Goal: Information Seeking & Learning: Learn about a topic

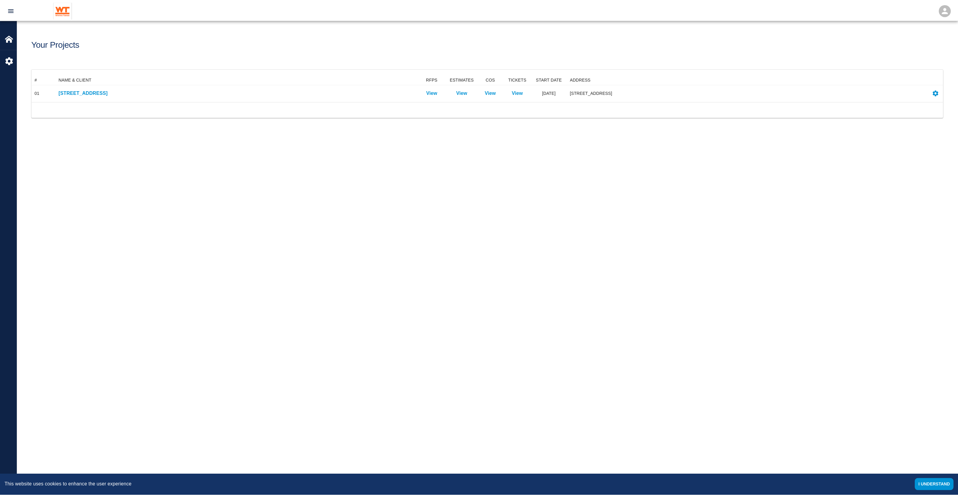
scroll to position [21, 911]
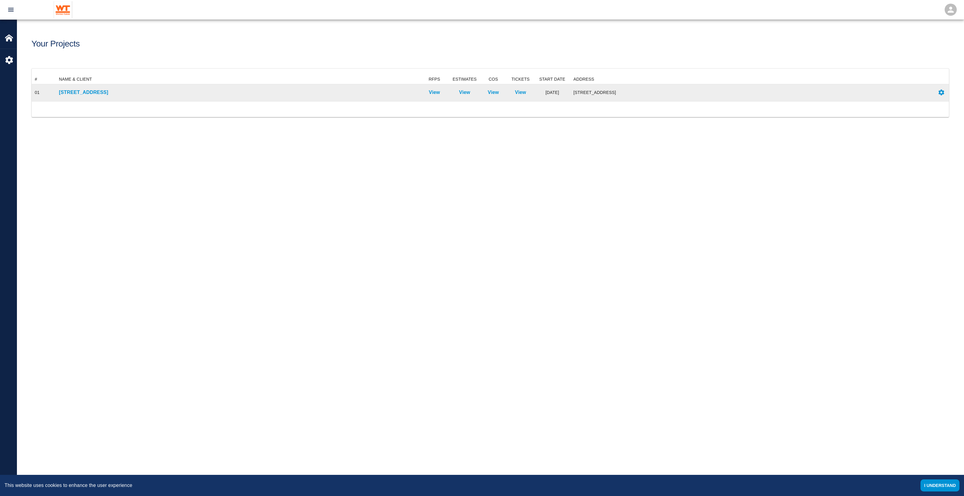
click at [107, 88] on div "[STREET_ADDRESS]" at bounding box center [238, 92] width 364 height 17
click at [104, 94] on p "[STREET_ADDRESS]" at bounding box center [238, 92] width 358 height 7
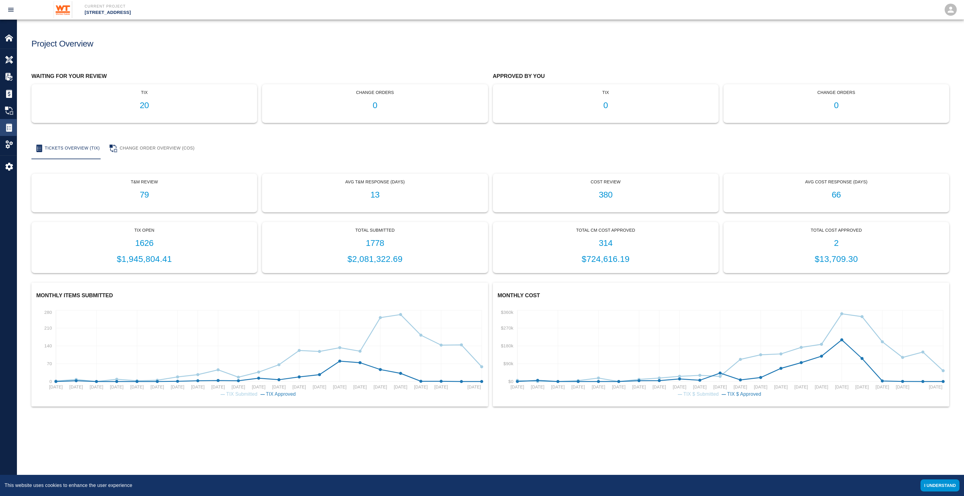
click at [8, 132] on div "Tickets" at bounding box center [8, 127] width 17 height 17
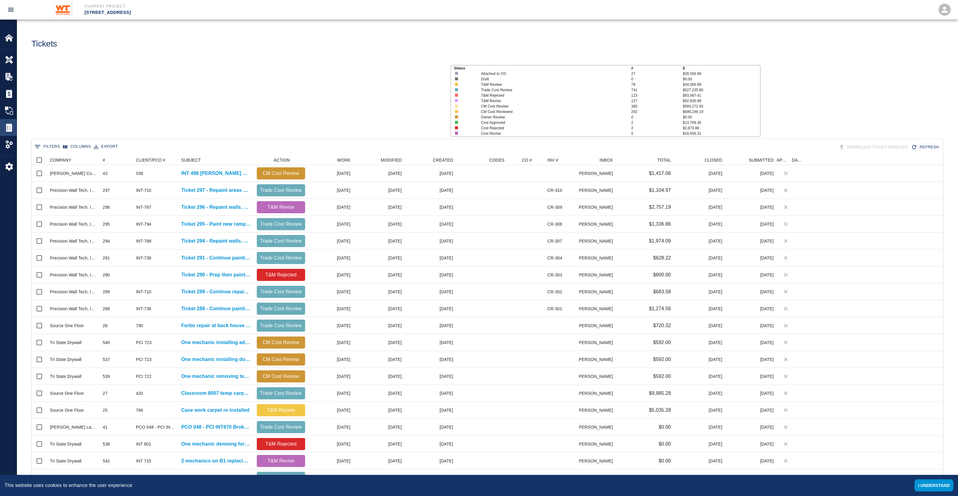
scroll to position [342, 905]
click at [52, 145] on button "0 Filters" at bounding box center [47, 147] width 29 height 10
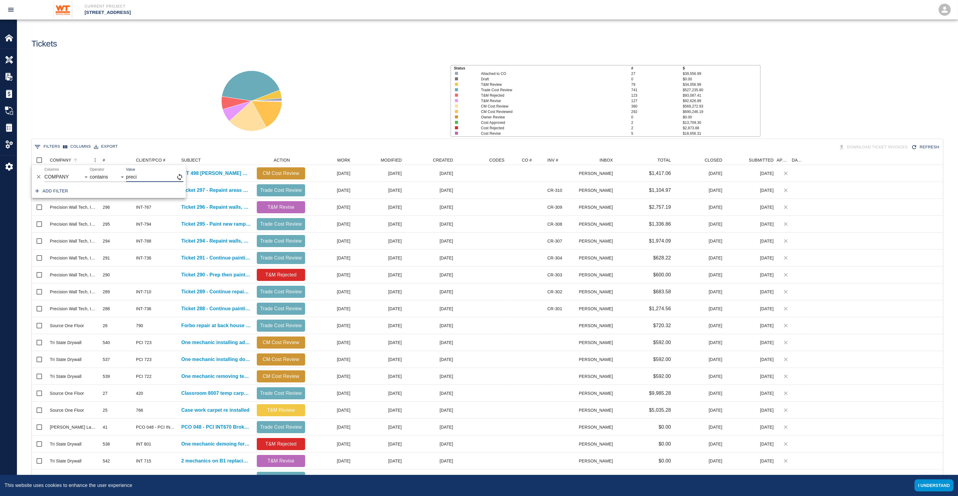
type input "preci"
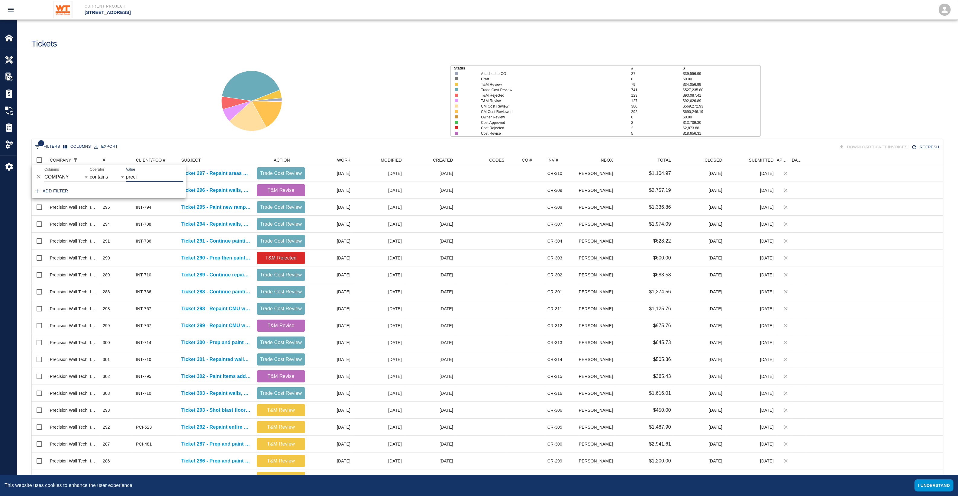
click at [124, 118] on div "Status # $ Attached to CO 27 $39,556.99 Draft 0 $0.00 T&M Review 79 $34,056.99 …" at bounding box center [485, 98] width 946 height 80
click at [663, 161] on div "TOTAL" at bounding box center [665, 160] width 14 height 10
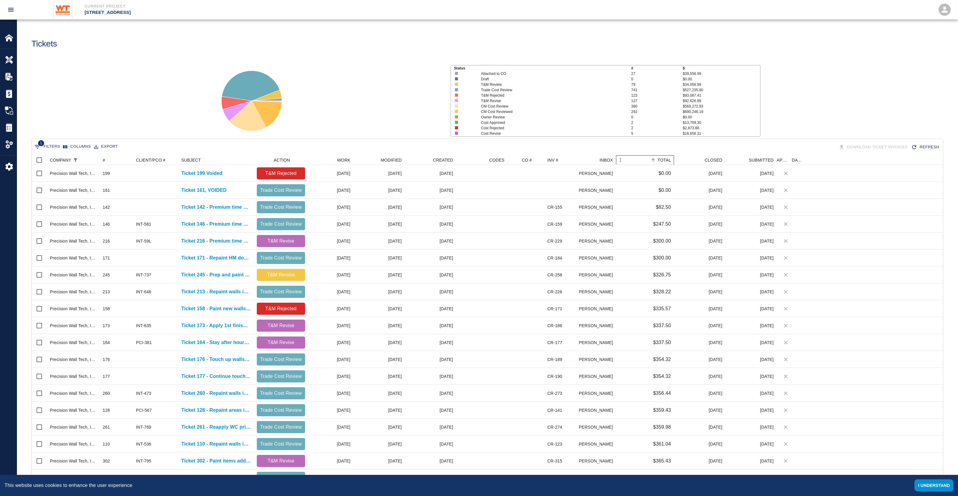
click at [661, 159] on div "TOTAL" at bounding box center [665, 160] width 14 height 10
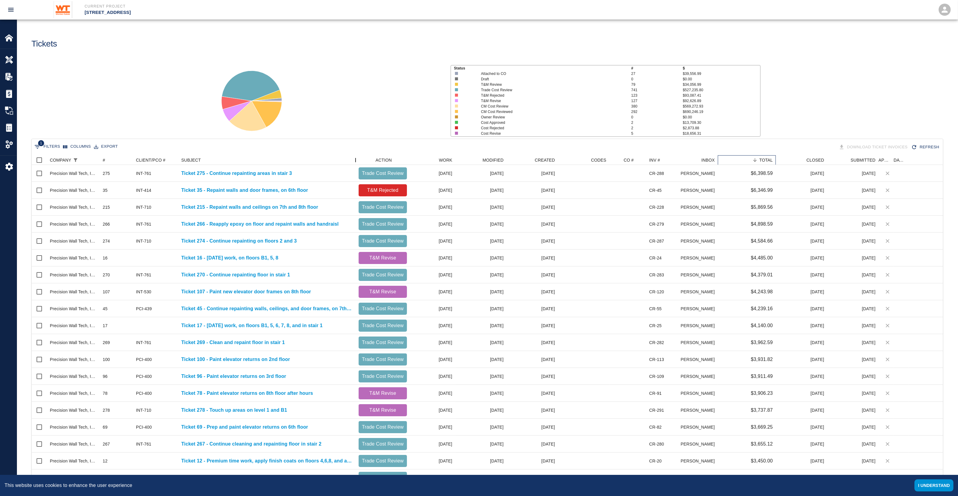
drag, startPoint x: 256, startPoint y: 157, endPoint x: 358, endPoint y: 152, distance: 102.0
click at [358, 152] on div "1 Filters Columns Export Download Ticket Invoices Refresh COMPANY # CLIENT/PCO …" at bounding box center [487, 329] width 912 height 381
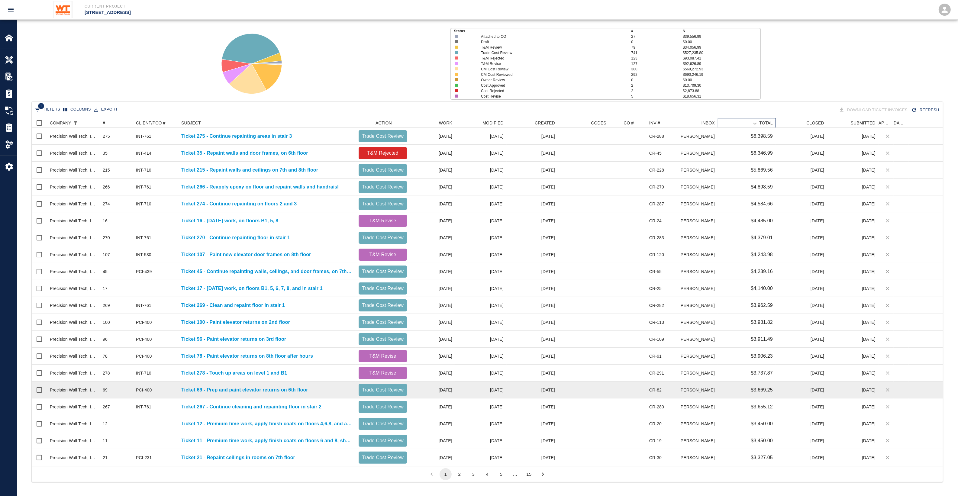
scroll to position [38, 0]
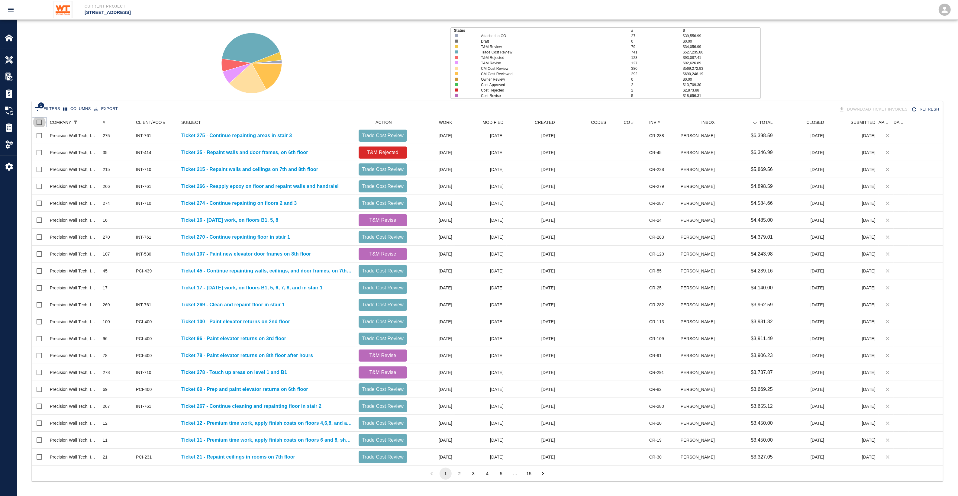
click at [41, 122] on input "Select all rows" at bounding box center [39, 122] width 13 height 13
checkbox input "true"
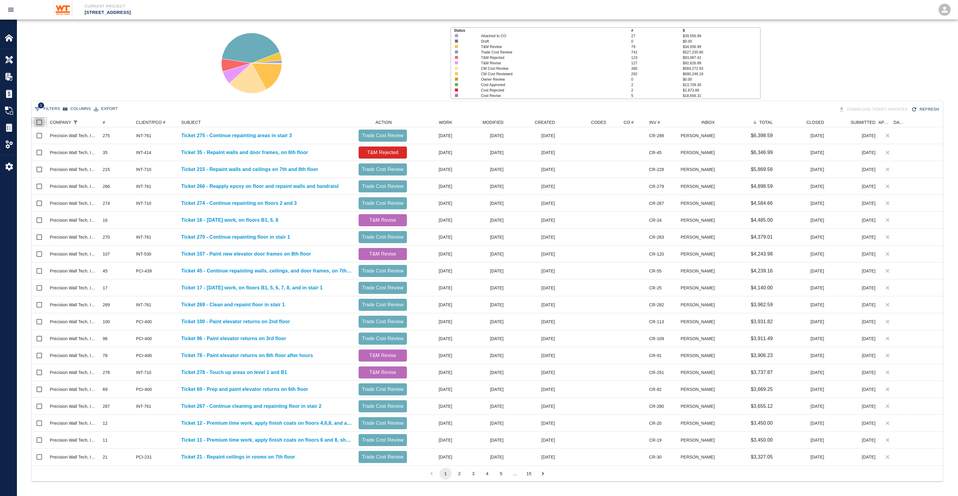
checkbox input "true"
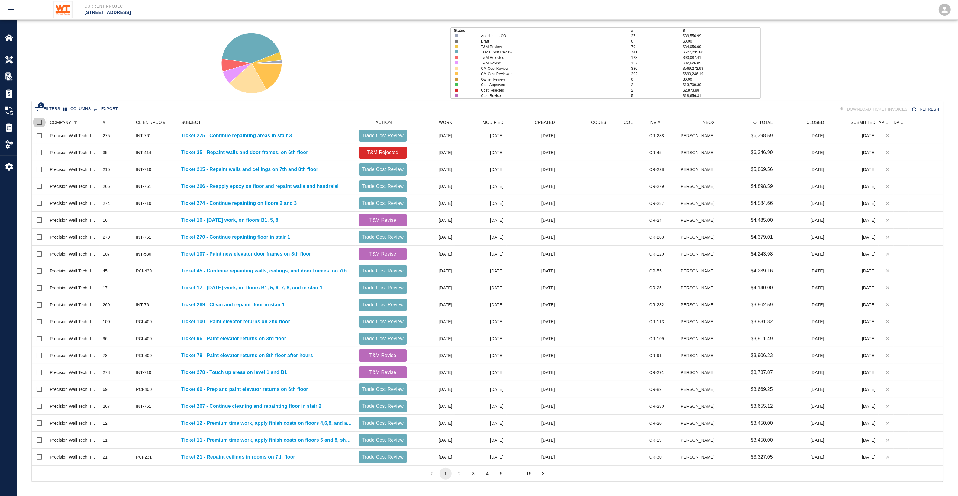
checkbox input "true"
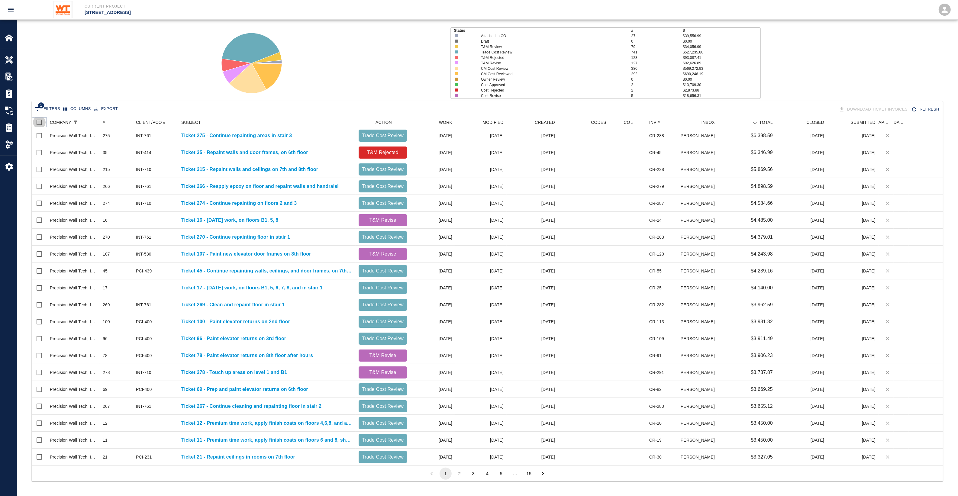
checkbox input "true"
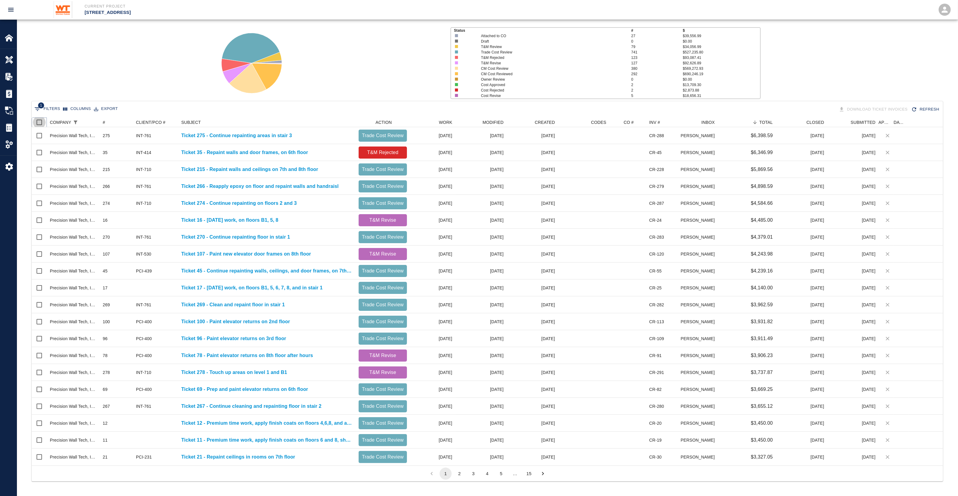
checkbox input "true"
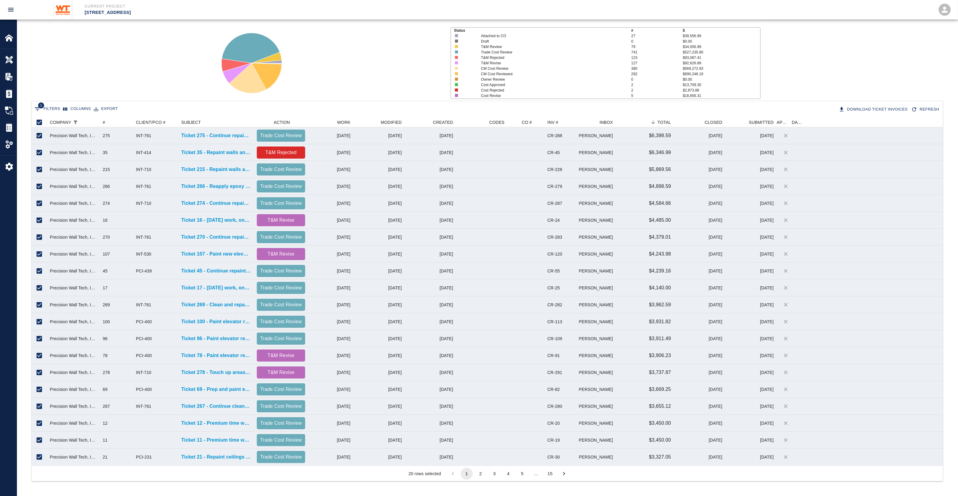
click at [477, 475] on button "2" at bounding box center [481, 474] width 12 height 12
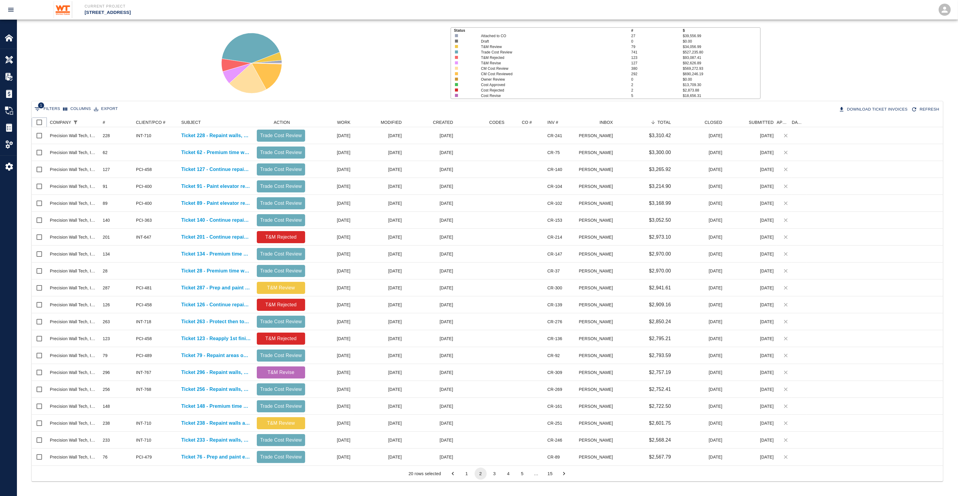
click at [40, 120] on input "Select all rows" at bounding box center [39, 122] width 13 height 13
checkbox input "true"
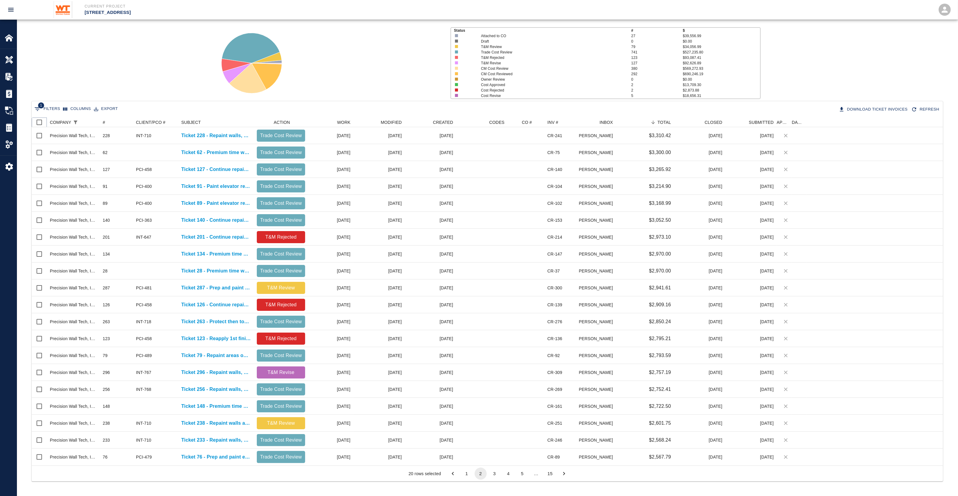
checkbox input "true"
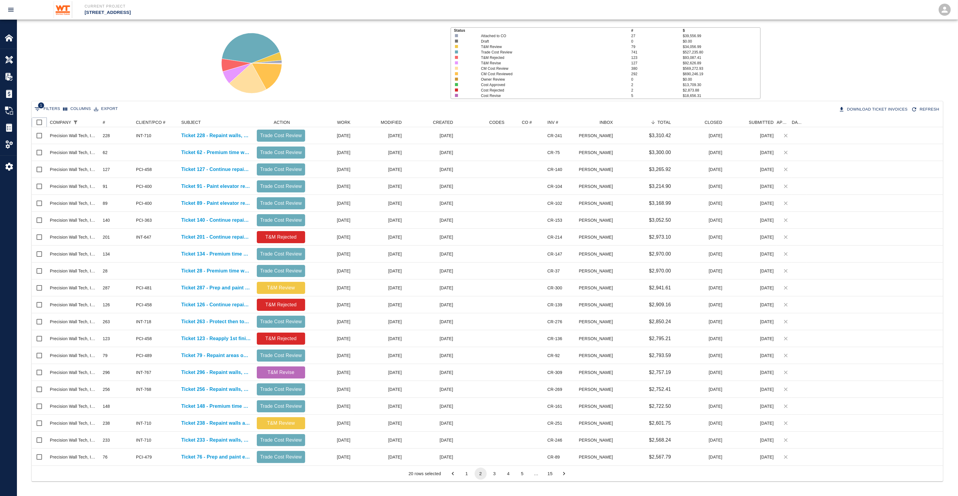
checkbox input "true"
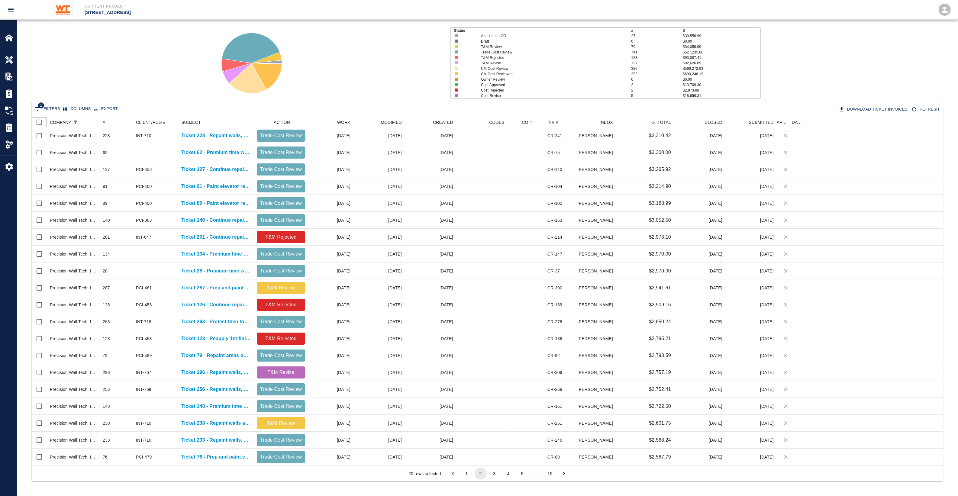
checkbox input "true"
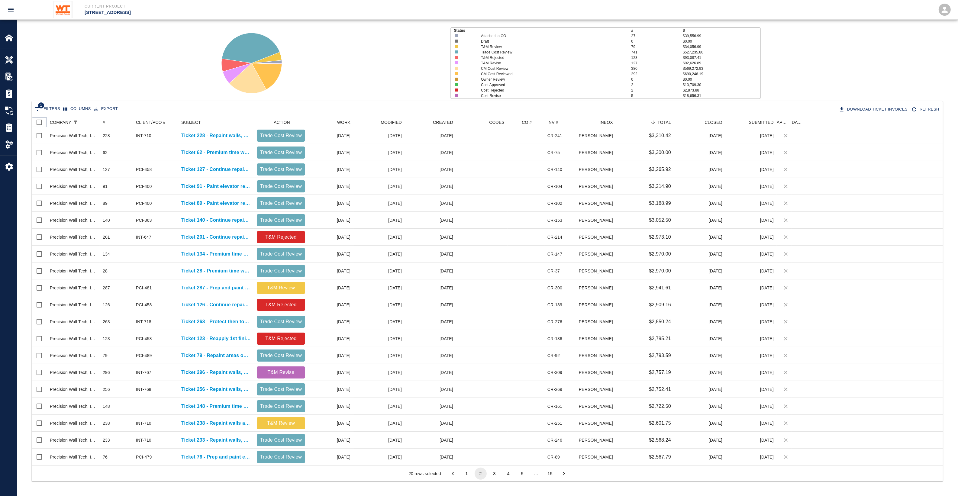
checkbox input "true"
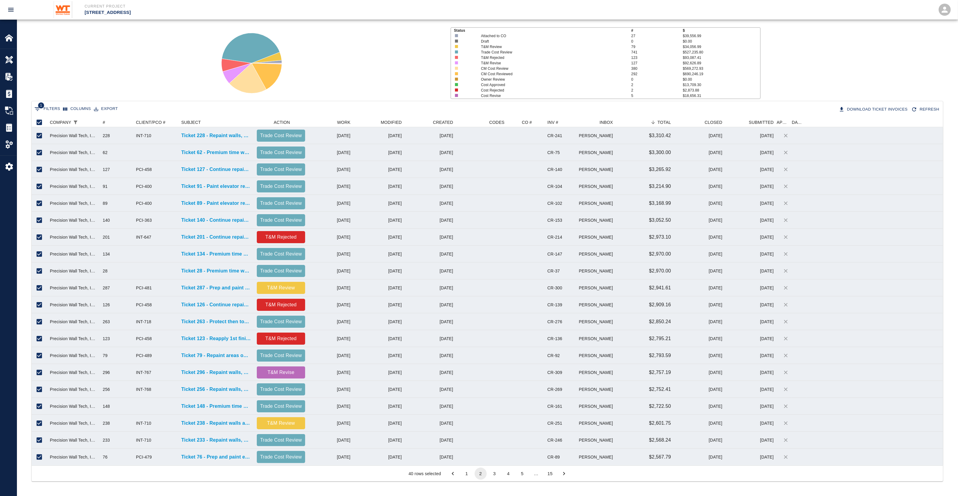
click at [495, 475] on button "3" at bounding box center [495, 474] width 12 height 12
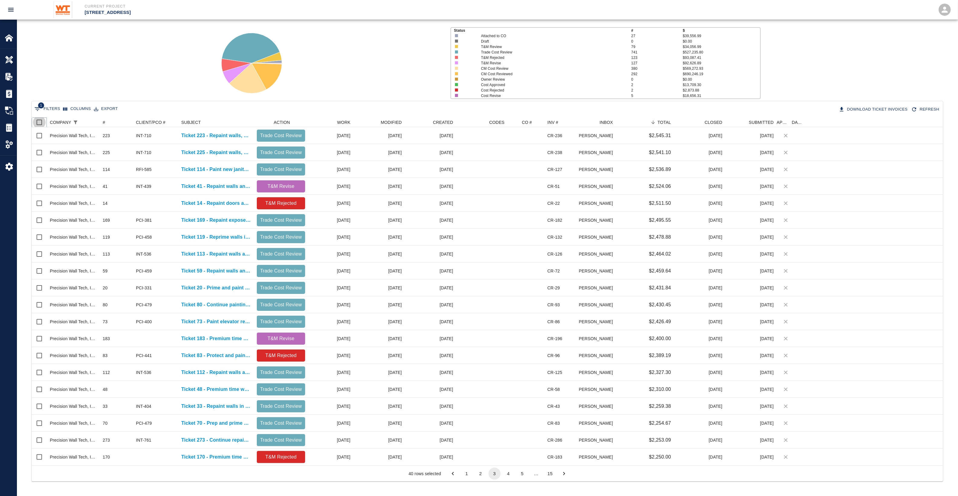
click at [37, 121] on input "Select all rows" at bounding box center [39, 122] width 13 height 13
checkbox input "true"
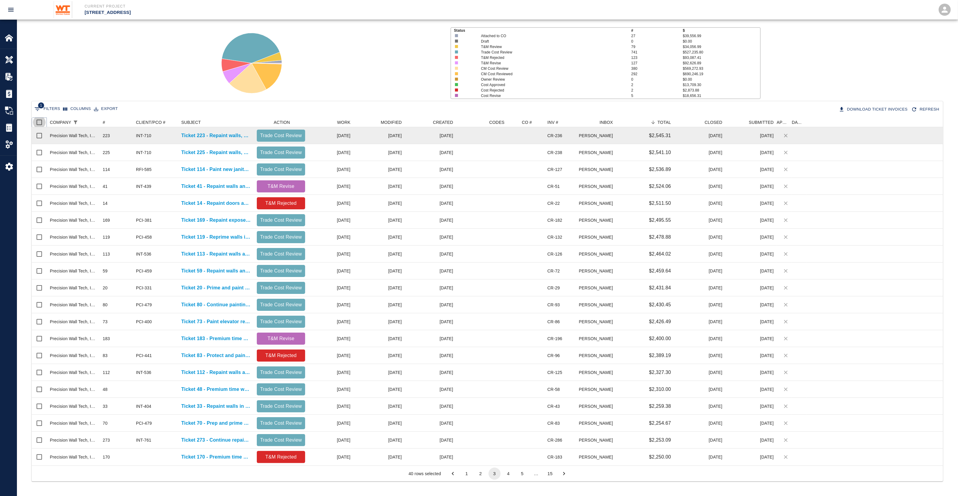
checkbox input "true"
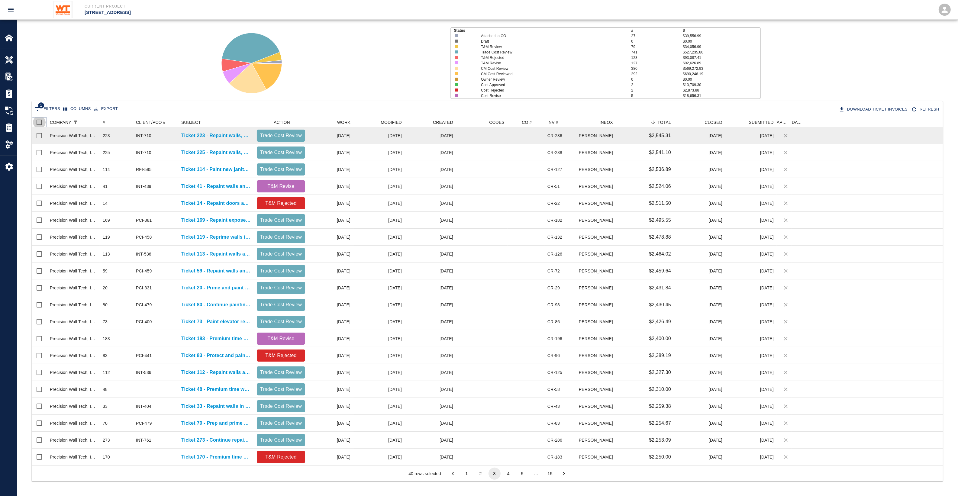
checkbox input "true"
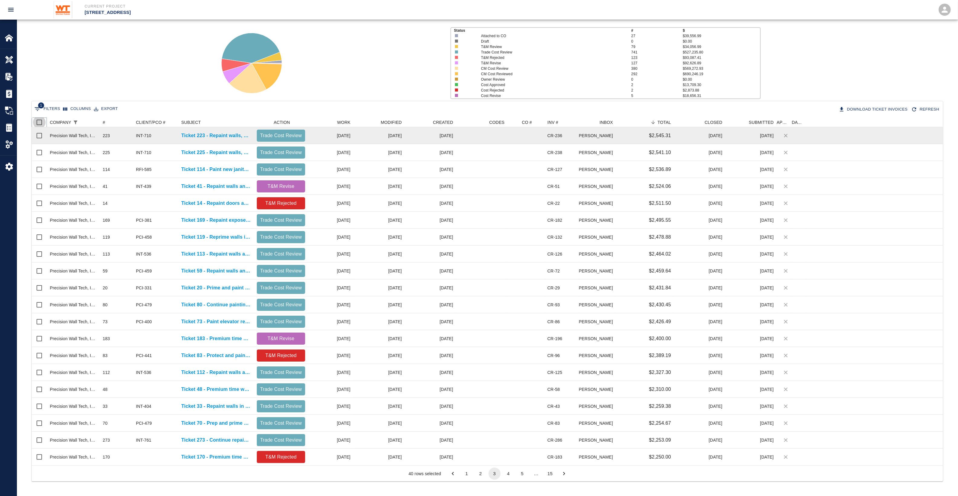
checkbox input "true"
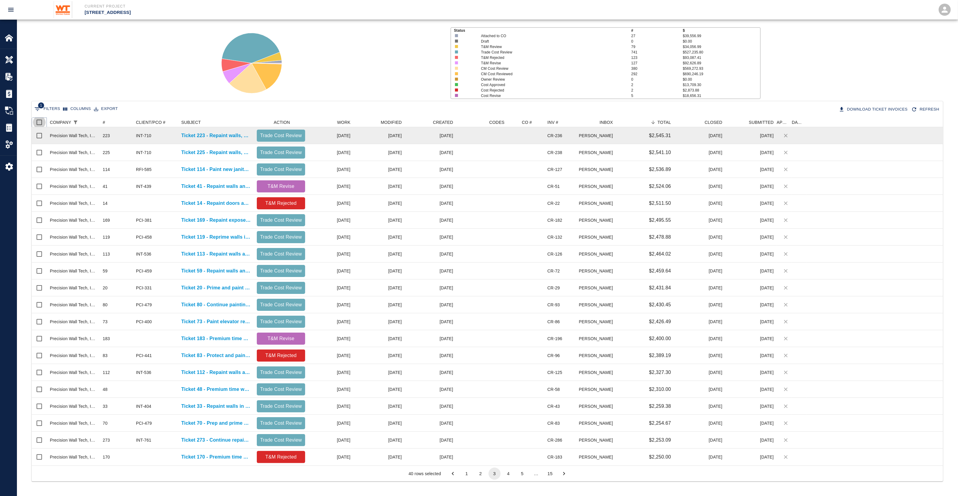
checkbox input "true"
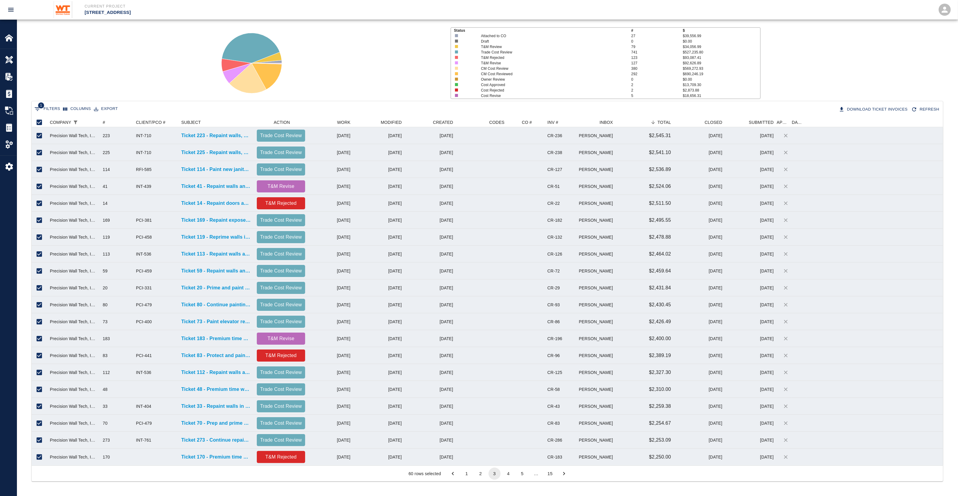
click at [505, 477] on button "4" at bounding box center [509, 474] width 12 height 12
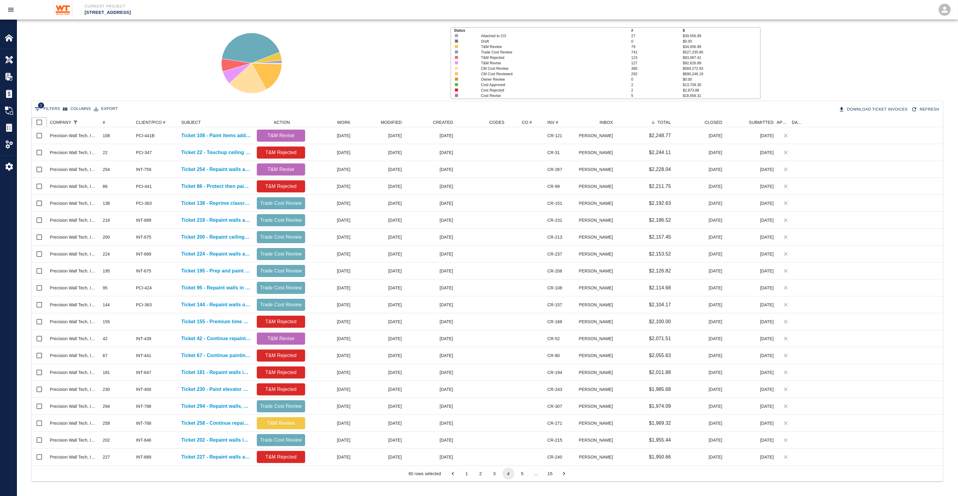
click at [41, 120] on input "Select all rows" at bounding box center [39, 122] width 13 height 13
checkbox input "true"
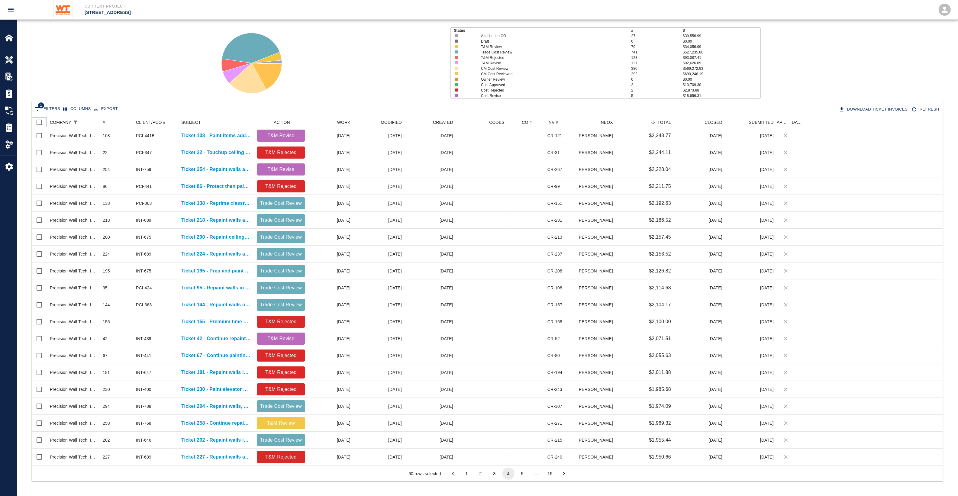
checkbox input "true"
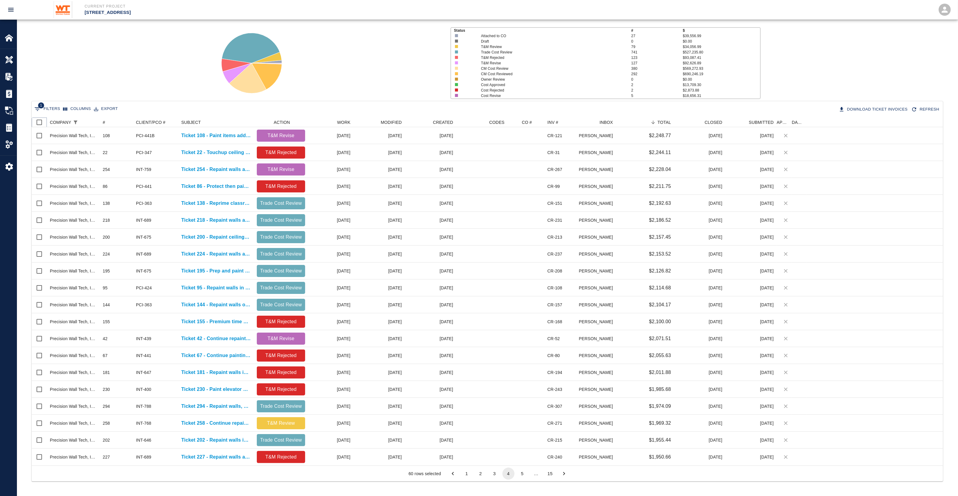
checkbox input "true"
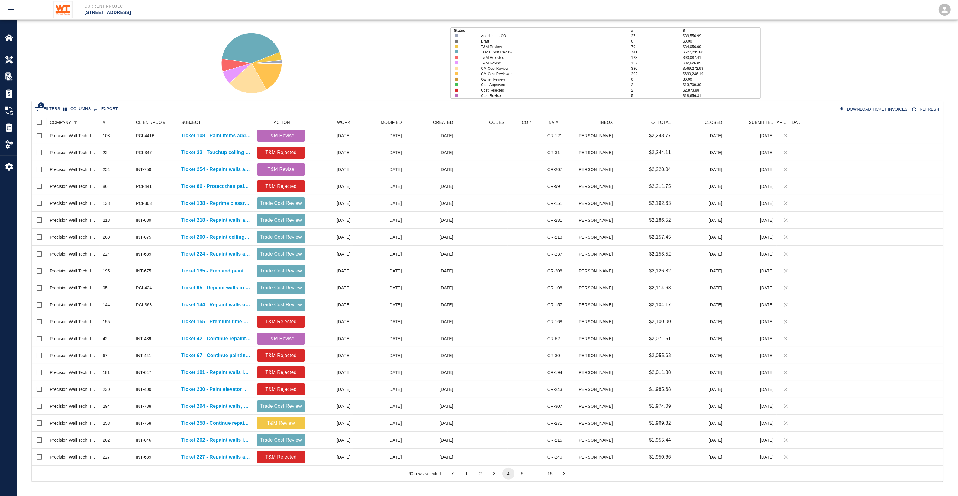
checkbox input "true"
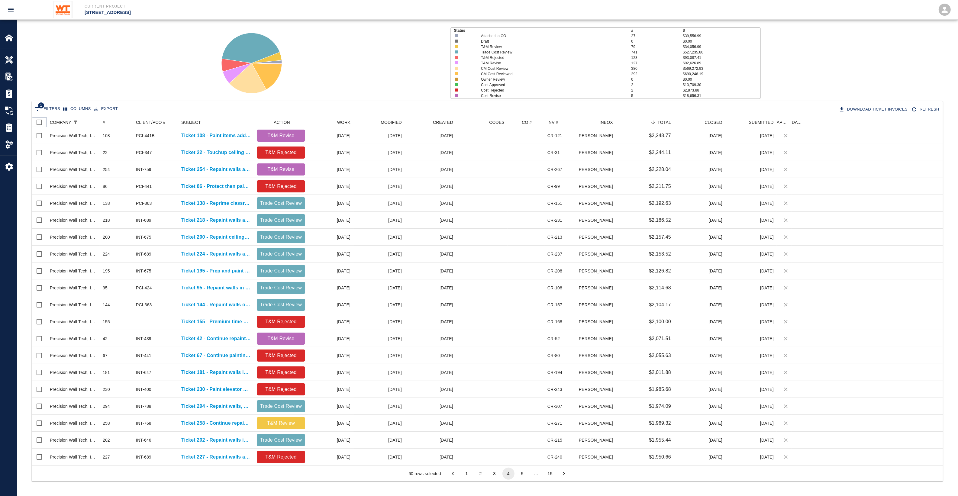
checkbox input "true"
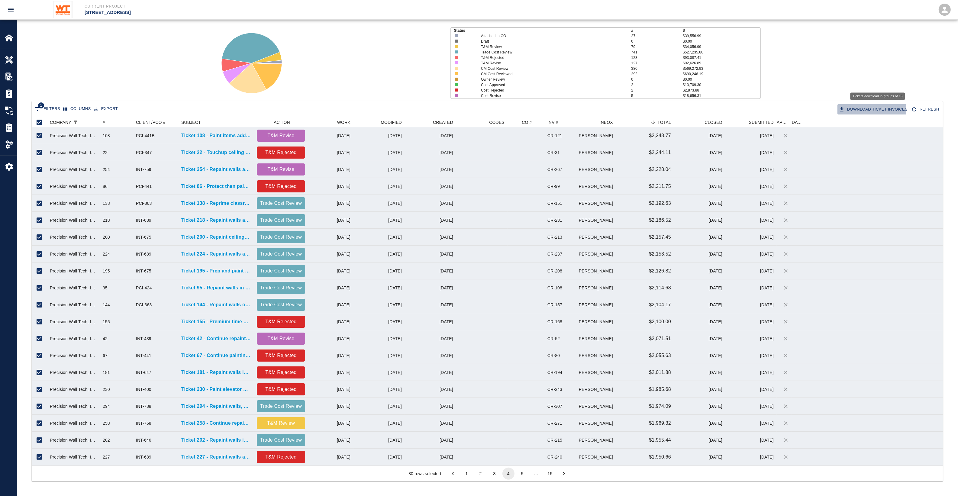
click at [861, 110] on button "Download Ticket Invoices" at bounding box center [874, 109] width 73 height 11
checkbox input "false"
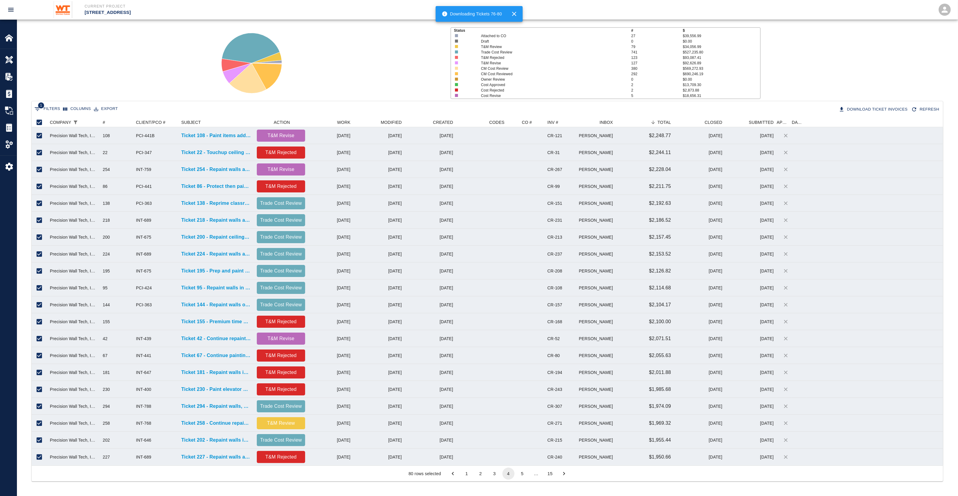
checkbox input "false"
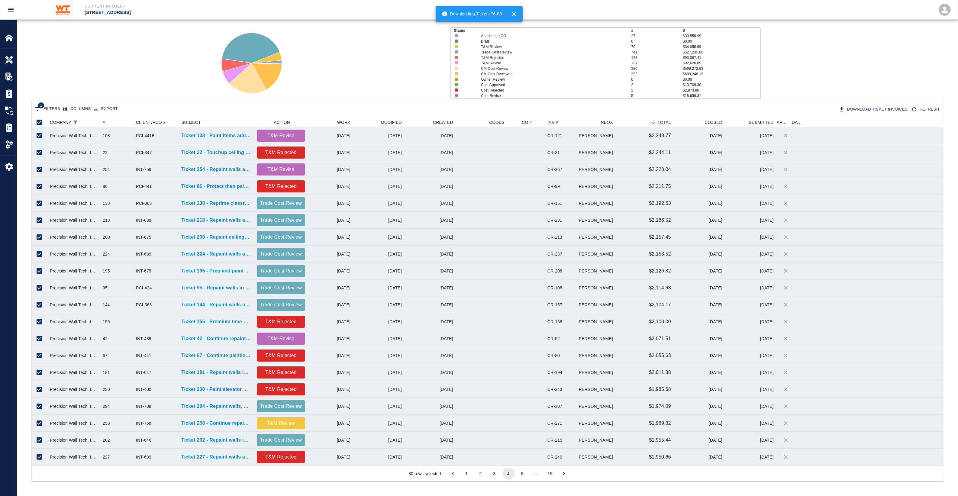
checkbox input "false"
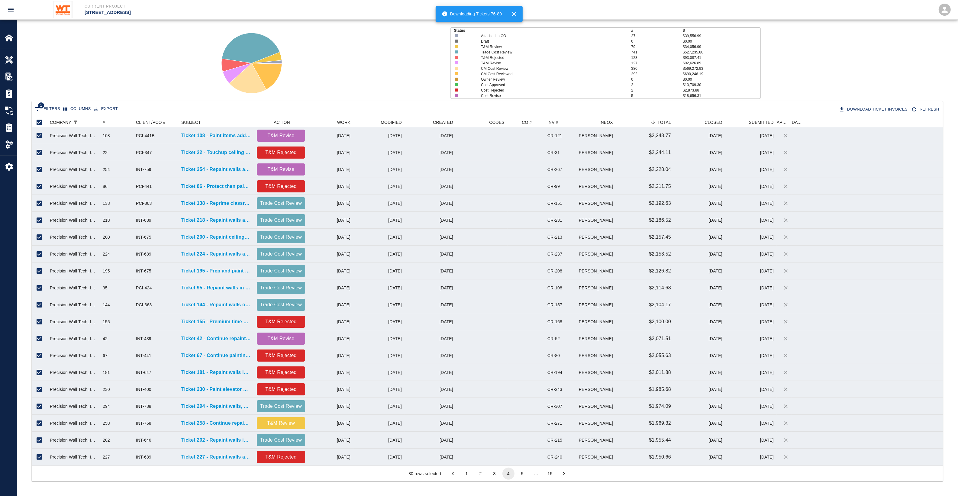
checkbox input "false"
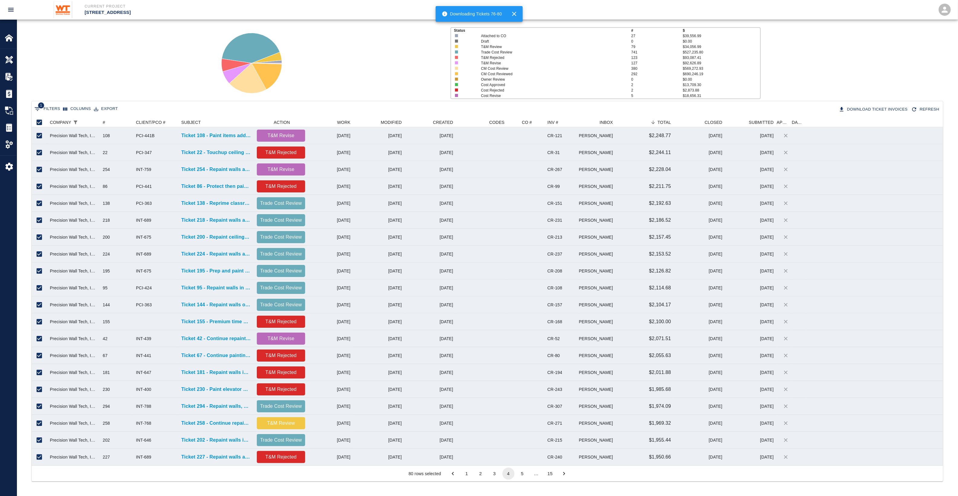
checkbox input "false"
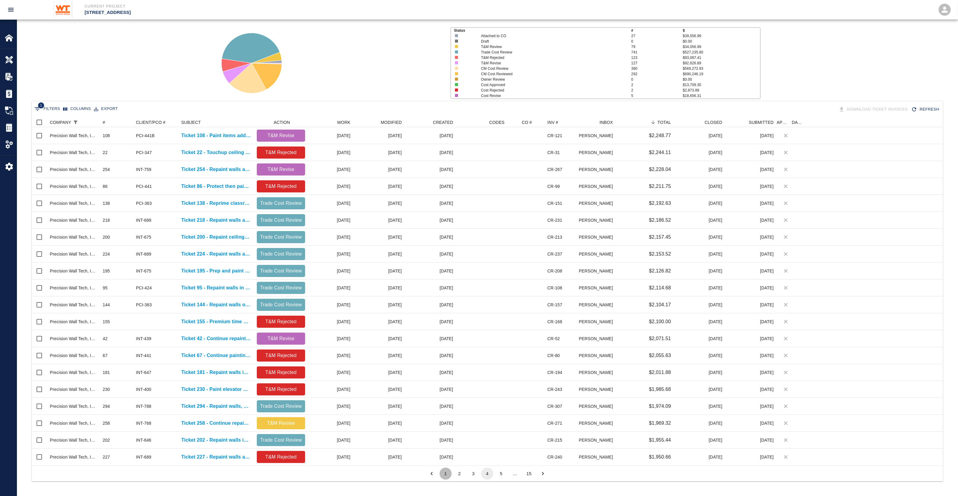
click at [445, 472] on button "1" at bounding box center [446, 474] width 12 height 12
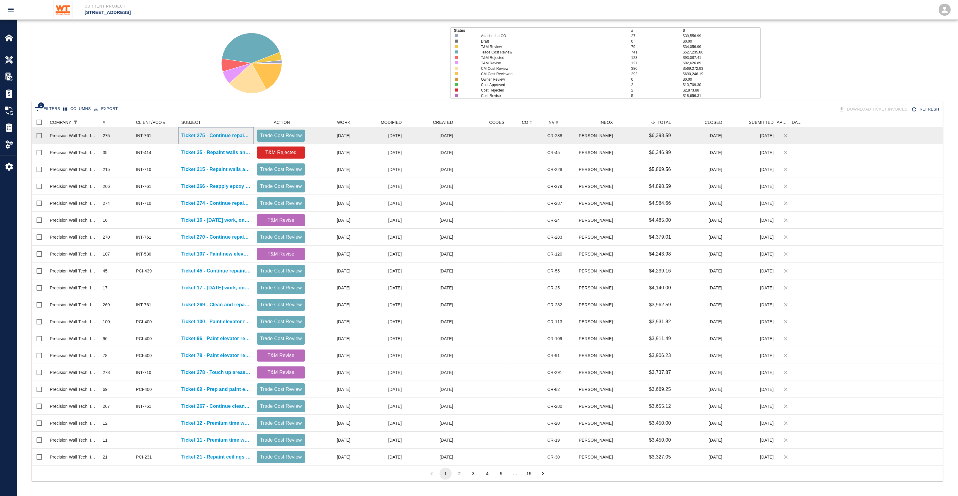
click at [200, 134] on p "Ticket 275 - Continue repainting areas in stair 3" at bounding box center [216, 135] width 70 height 7
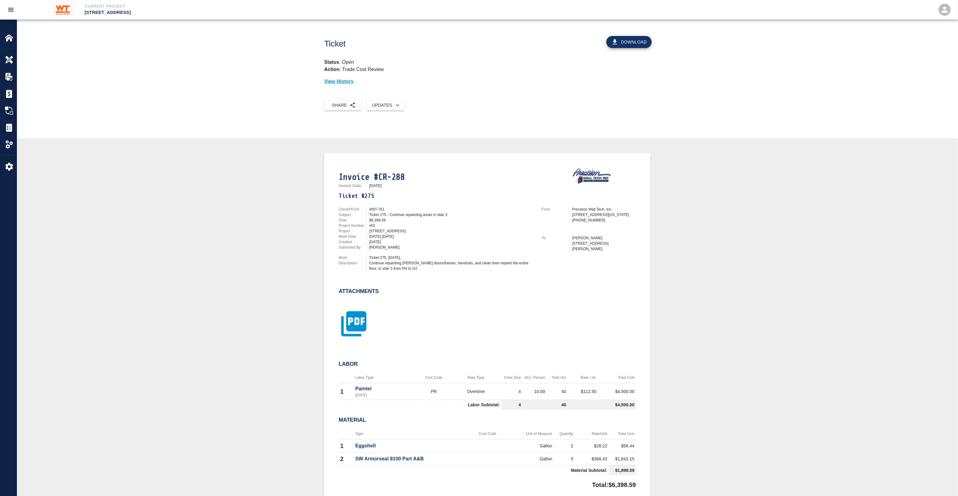
click at [354, 331] on icon "button" at bounding box center [354, 324] width 30 height 30
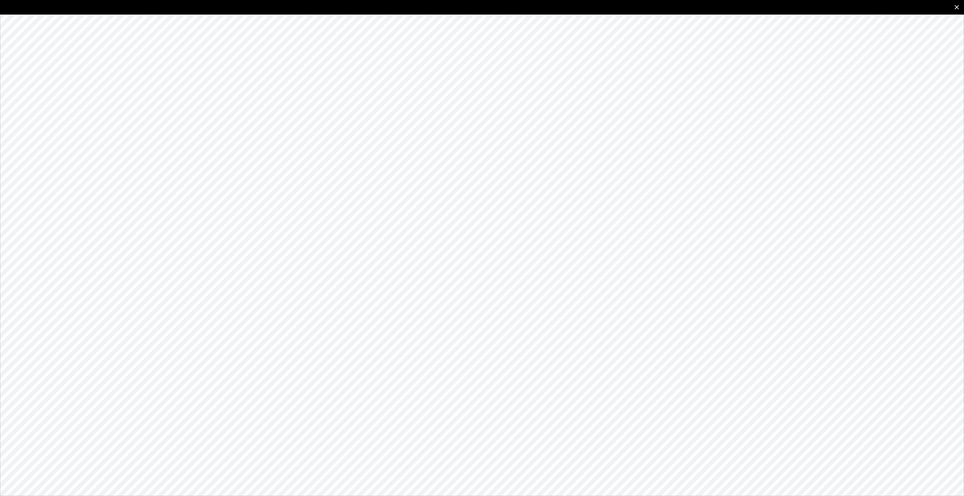
click at [953, 10] on button "close" at bounding box center [957, 7] width 15 height 15
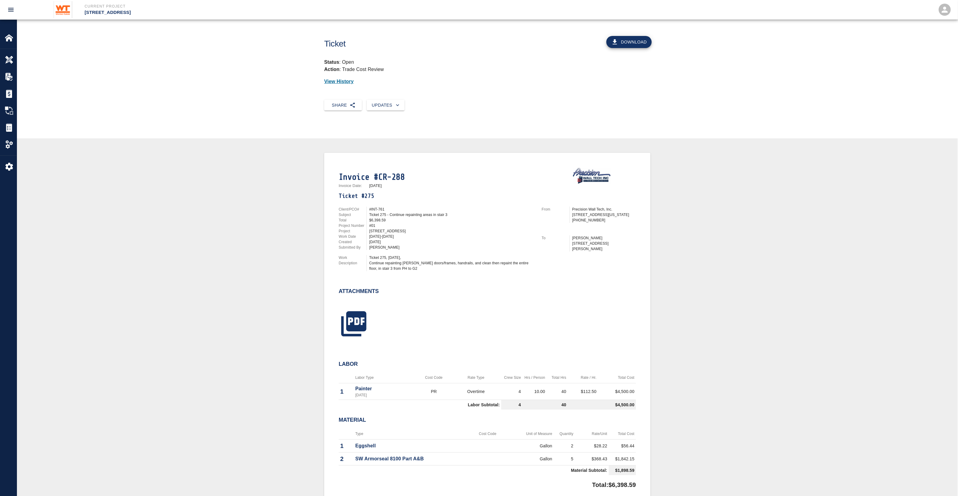
click at [332, 85] on p "View History" at bounding box center [487, 81] width 326 height 7
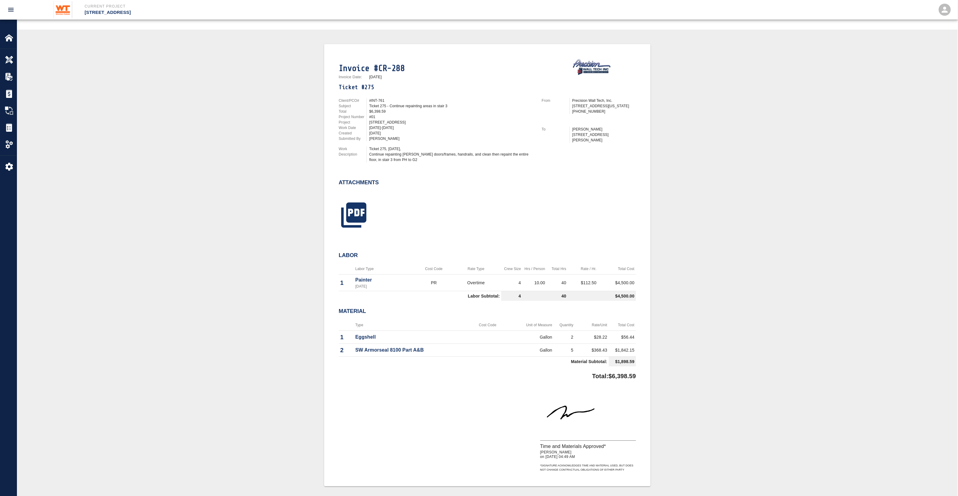
scroll to position [80, 0]
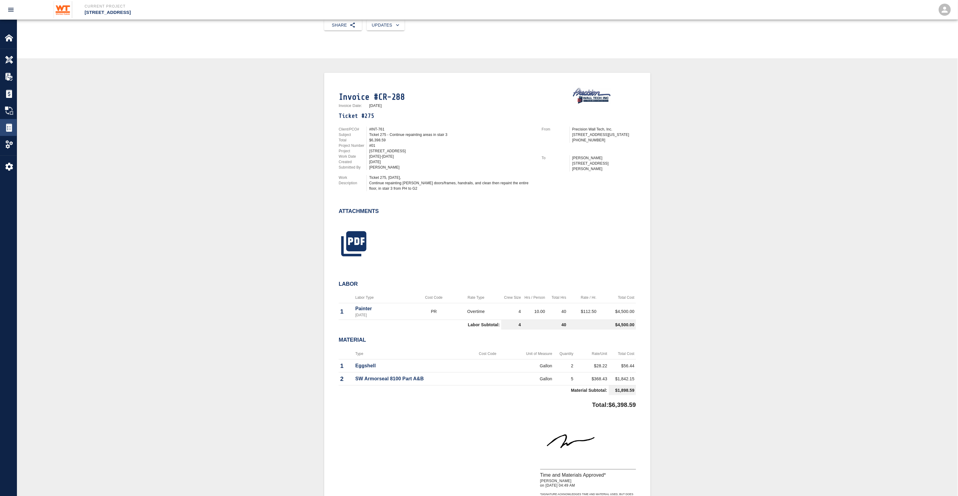
click at [8, 126] on img at bounding box center [9, 127] width 8 height 8
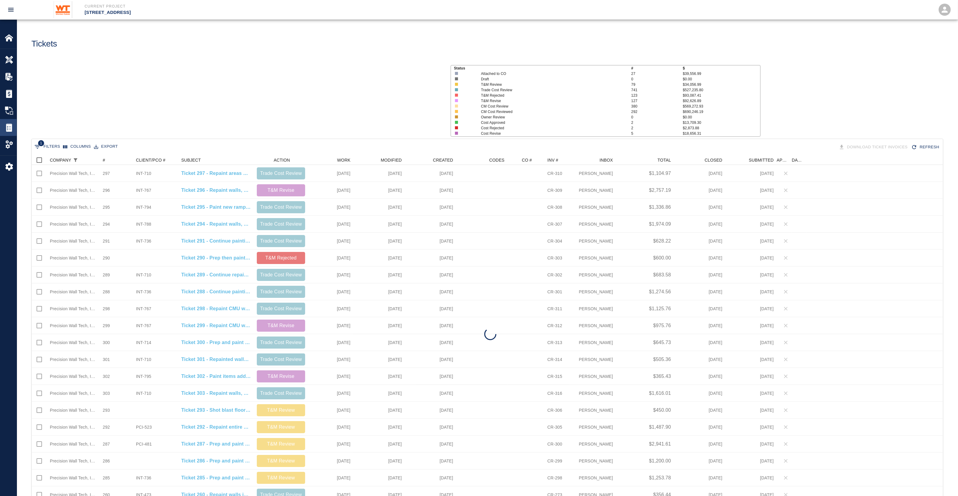
scroll to position [342, 905]
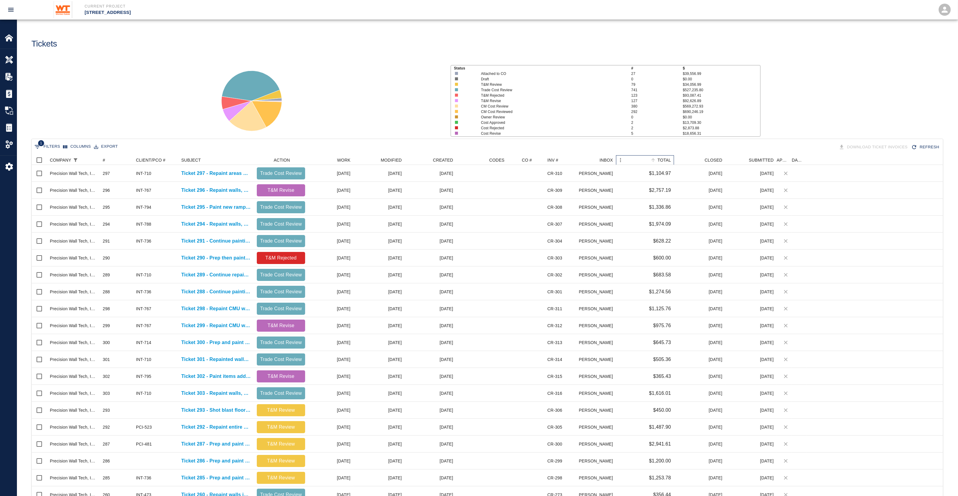
click at [665, 160] on div "TOTAL" at bounding box center [665, 160] width 14 height 10
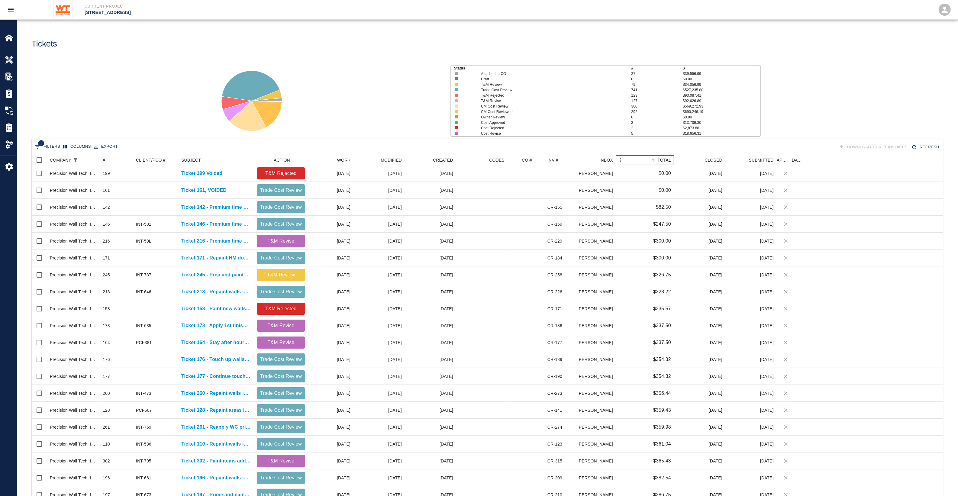
click at [665, 162] on div "TOTAL" at bounding box center [665, 160] width 14 height 10
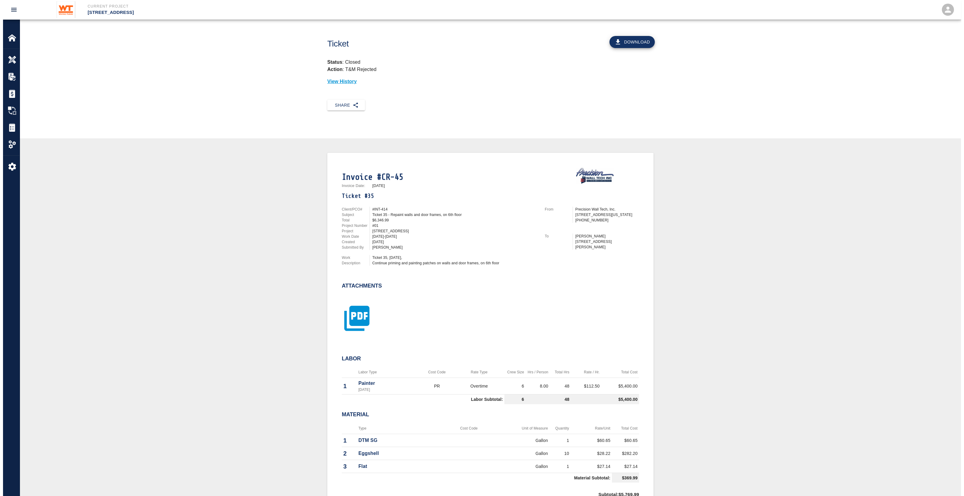
scroll to position [227, 0]
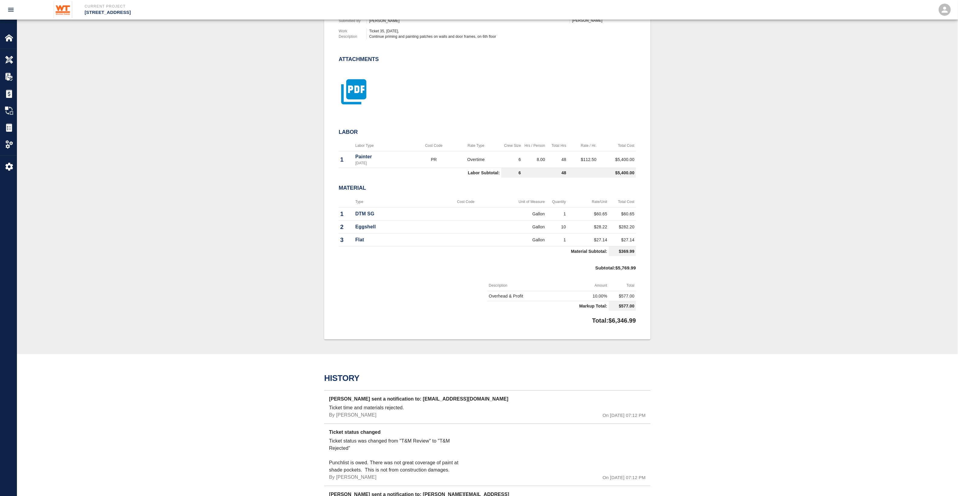
click at [358, 97] on icon "button" at bounding box center [353, 91] width 25 height 25
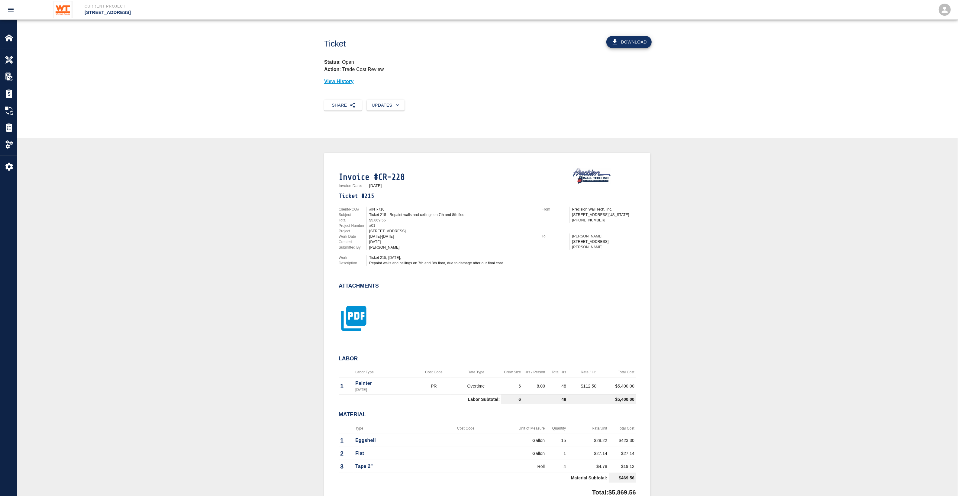
click at [341, 321] on icon "button" at bounding box center [354, 318] width 30 height 30
click at [361, 318] on icon "button" at bounding box center [354, 318] width 30 height 30
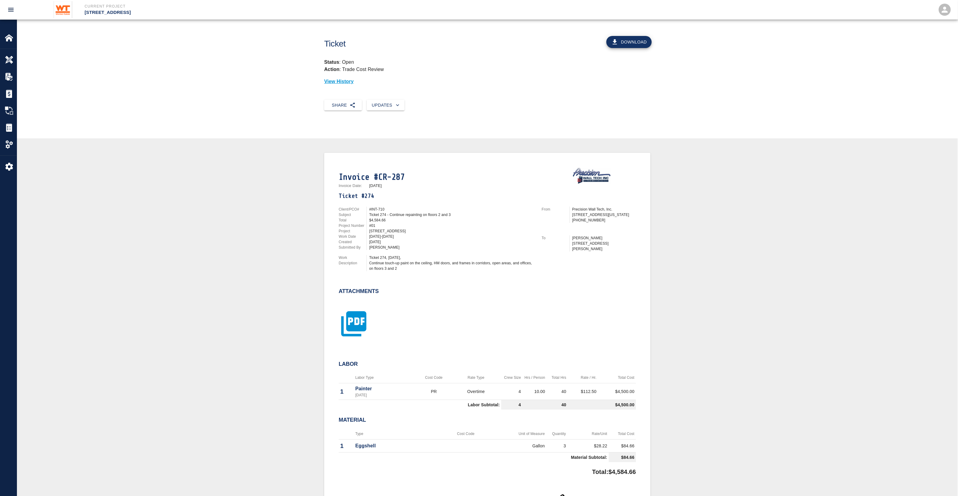
click at [363, 317] on icon "button" at bounding box center [354, 324] width 30 height 30
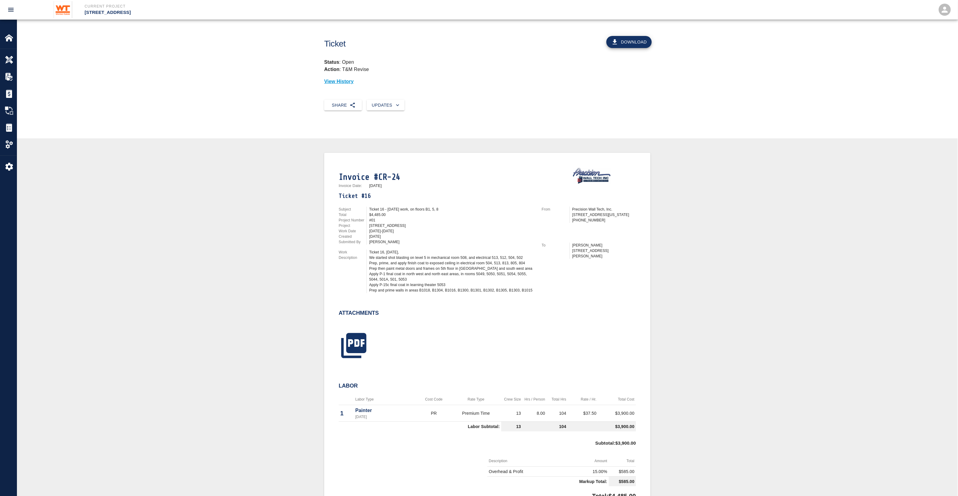
click at [930, 39] on div "Ticket Download Status : Open Action : T&M Revise View History" at bounding box center [487, 60] width 941 height 80
click at [357, 333] on icon "button" at bounding box center [353, 345] width 25 height 25
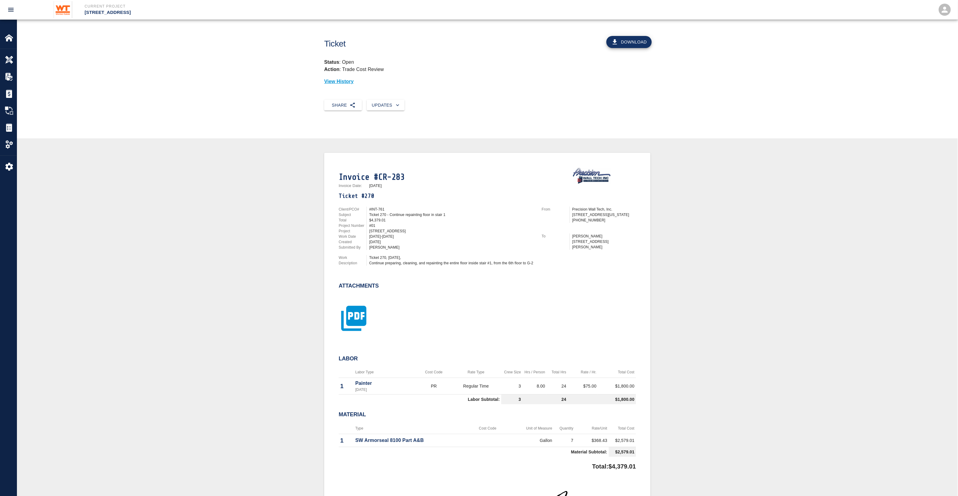
click at [351, 306] on icon "button" at bounding box center [353, 318] width 25 height 25
